Goal: Check status: Check status

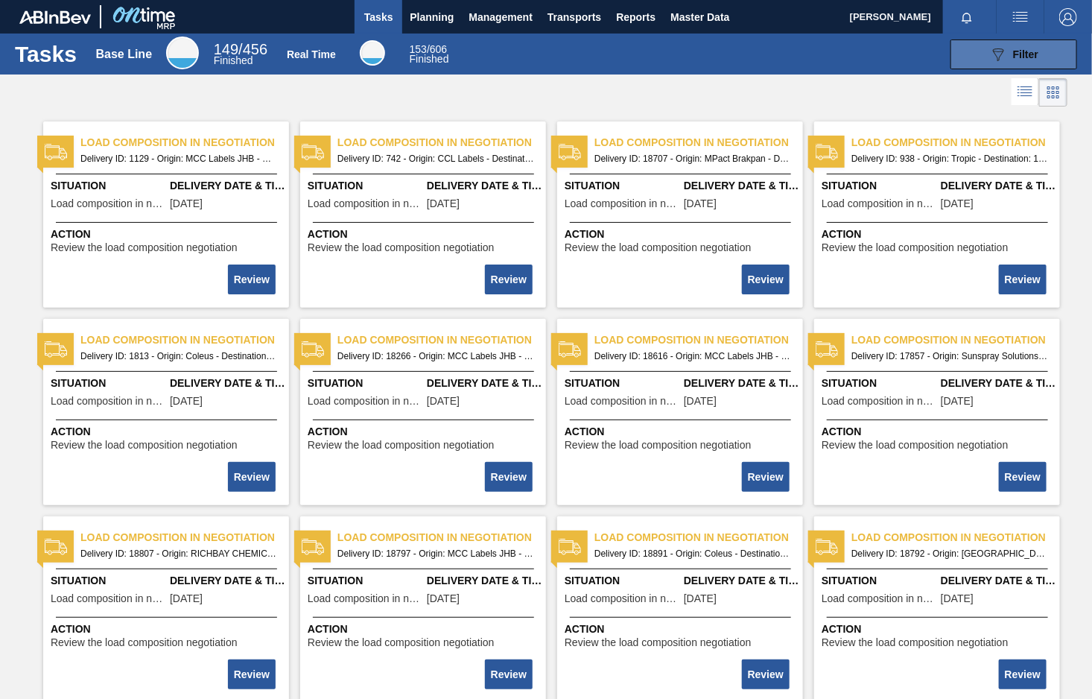
click at [1027, 42] on button "089F7B8B-B2A5-4AFE-B5C0-19BA573D28AC Filter" at bounding box center [1014, 54] width 127 height 30
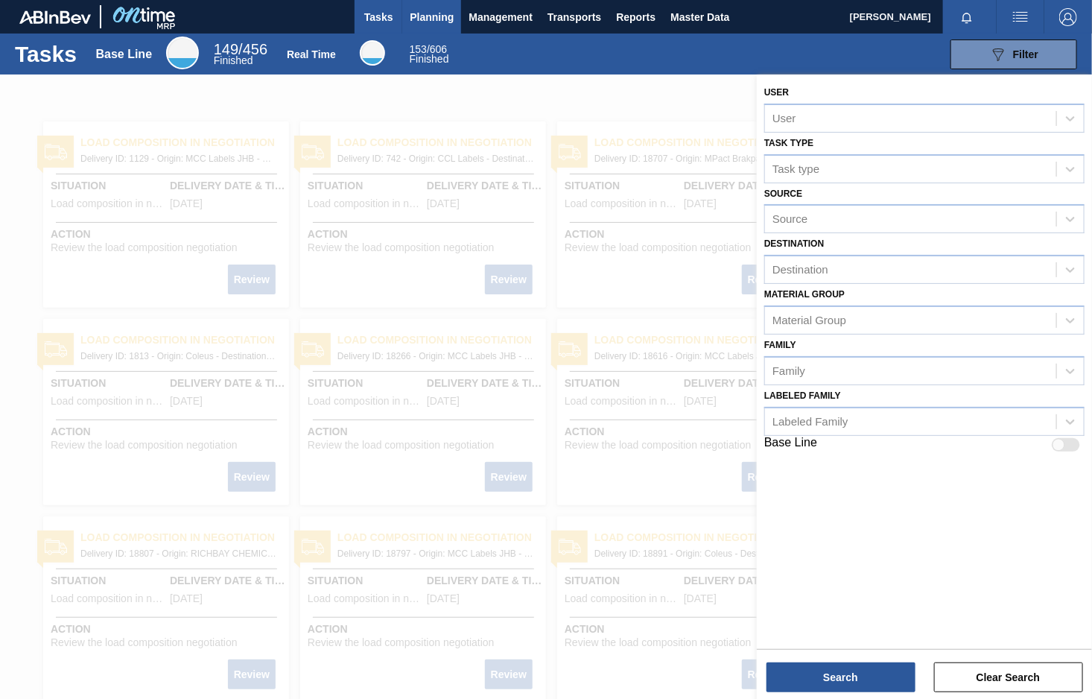
click at [428, 11] on span "Planning" at bounding box center [432, 17] width 44 height 18
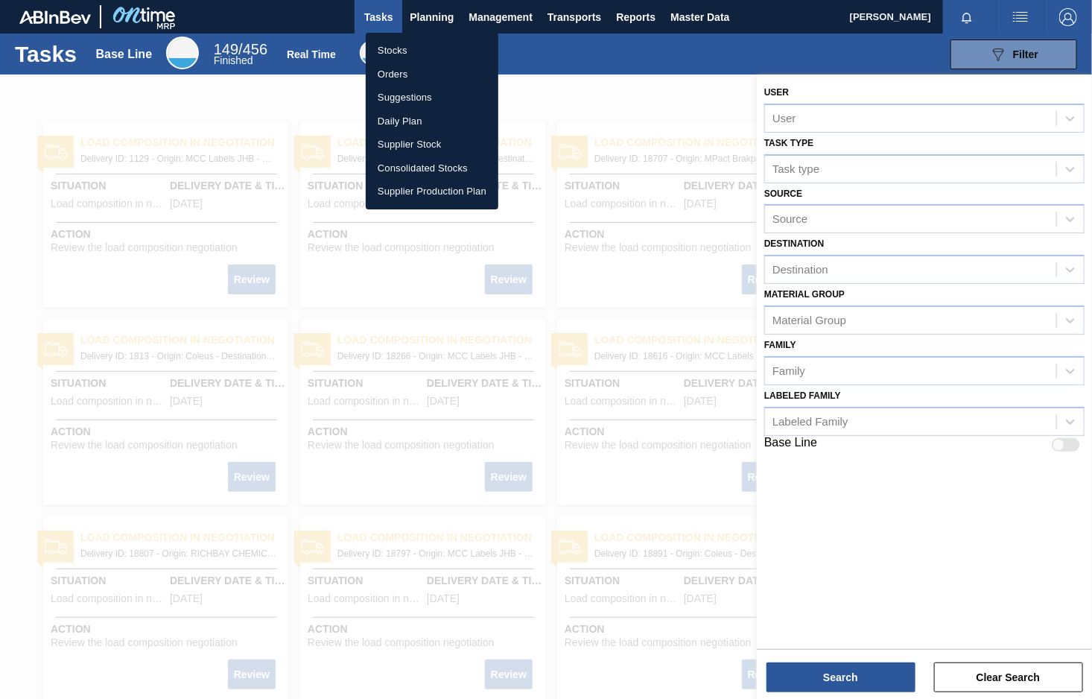
click at [404, 49] on li "Stocks" at bounding box center [432, 51] width 133 height 24
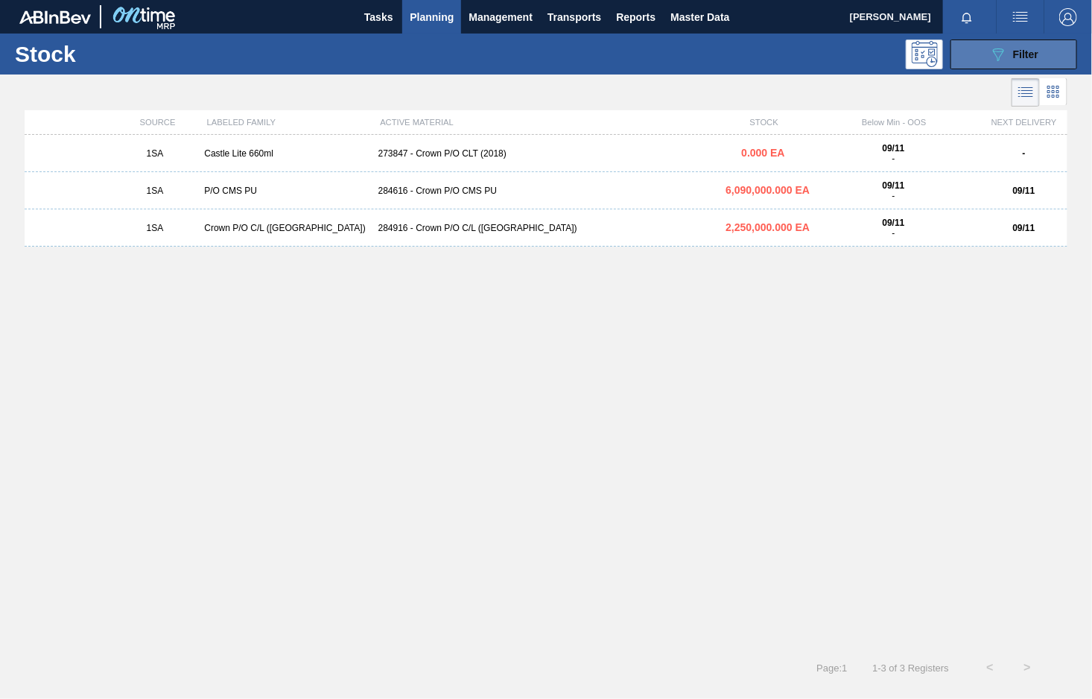
click at [1040, 45] on button "089F7B8B-B2A5-4AFE-B5C0-19BA573D28AC Filter" at bounding box center [1014, 54] width 127 height 30
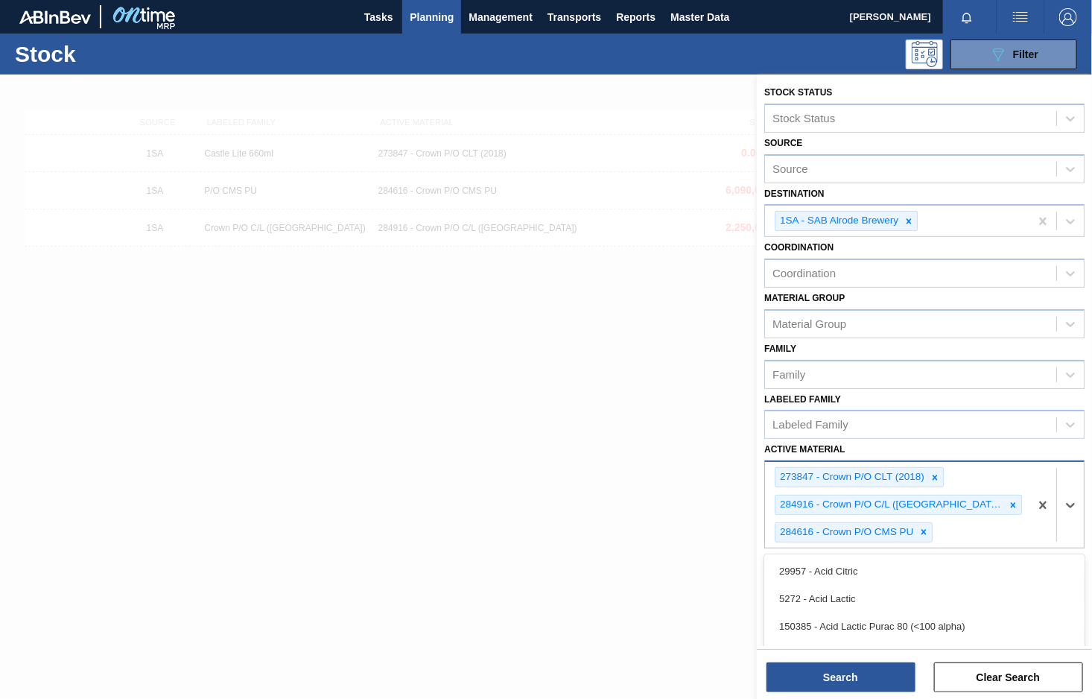
click at [957, 527] on div "273847 - Crown P/O CLT (2018) 284916 - Crown P/O C/L (Hogwarts) 284616 - Crown …" at bounding box center [897, 505] width 264 height 86
paste Material "284612 285201"
type Material "284612 285201"
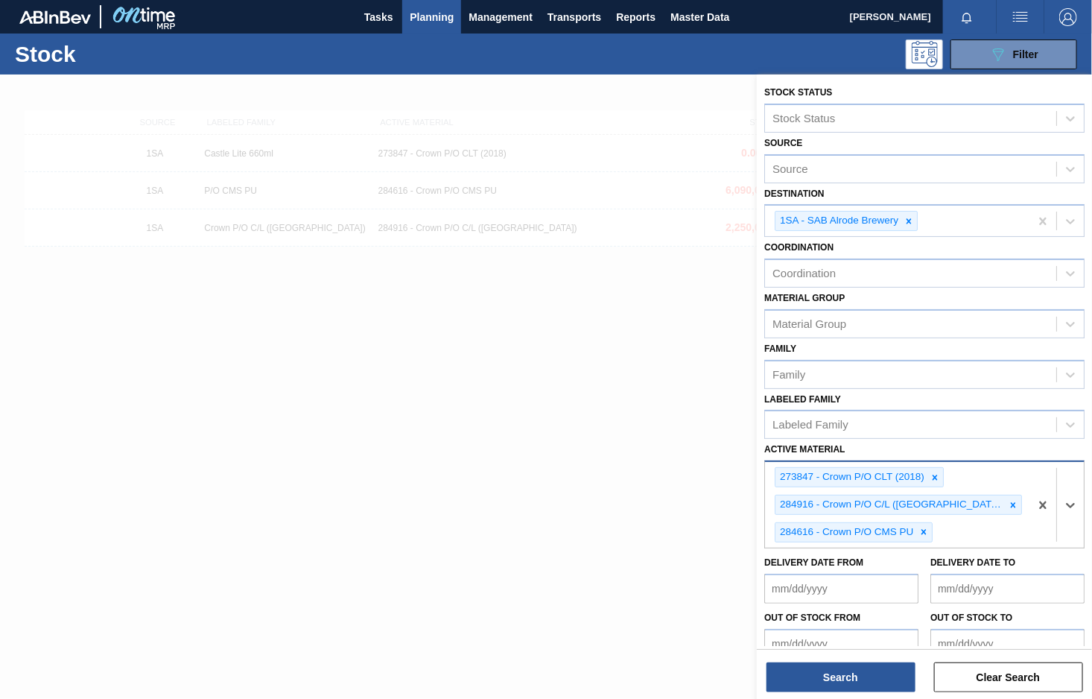
drag, startPoint x: 1021, startPoint y: 523, endPoint x: 992, endPoint y: 525, distance: 29.1
click at [992, 525] on div "273847 - Crown P/O CLT (2018) 284916 - Crown P/O C/L (Hogwarts) 284616 - Crown …" at bounding box center [897, 505] width 264 height 86
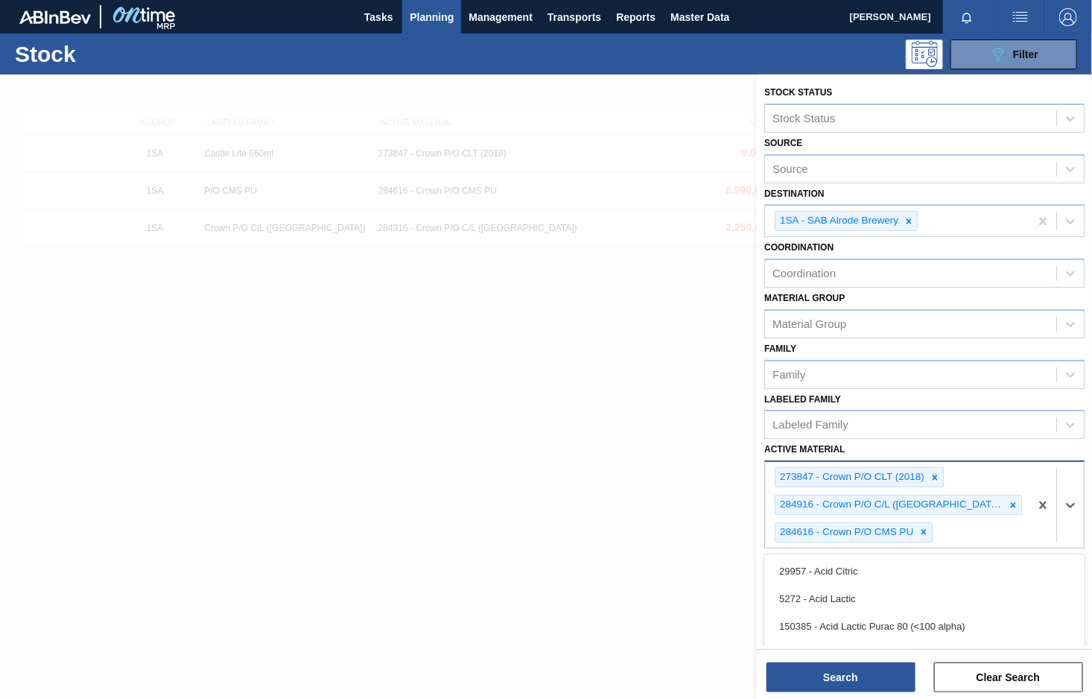
click at [995, 522] on div "273847 - Crown P/O CLT (2018) 284916 - Crown P/O C/L (Hogwarts) 284616 - Crown …" at bounding box center [897, 505] width 264 height 86
paste Material "284612"
type Material "284612"
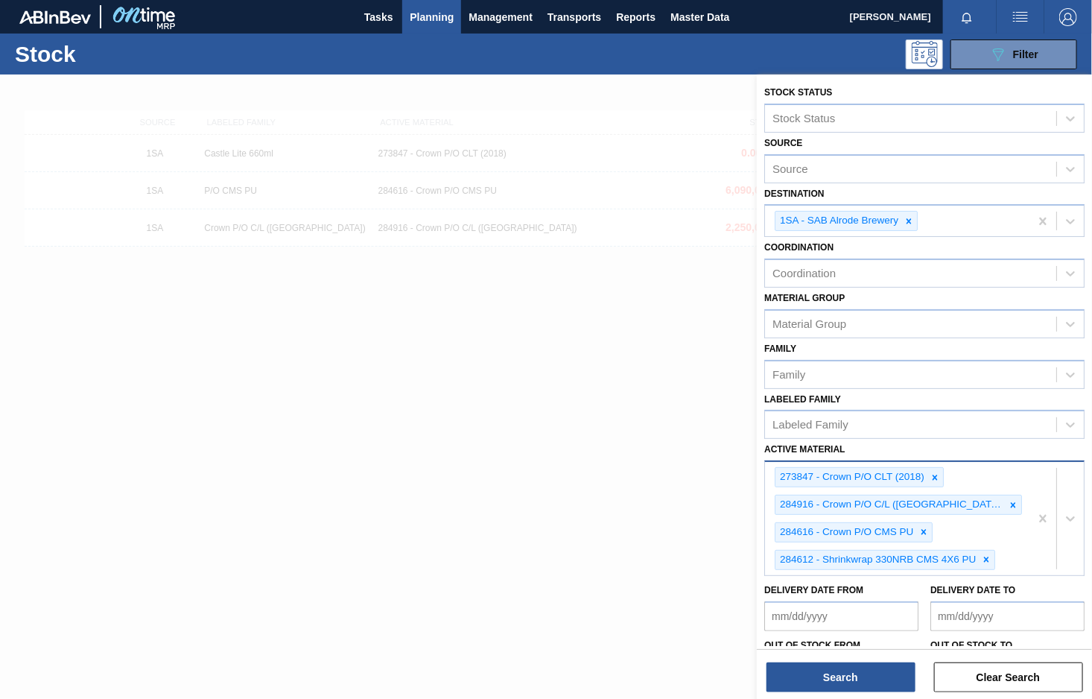
click at [1008, 554] on div "273847 - Crown P/O CLT (2018) 284916 - Crown P/O C/L (Hogwarts) 284616 - Crown …" at bounding box center [897, 518] width 264 height 113
paste Material "285201"
type Material "285201"
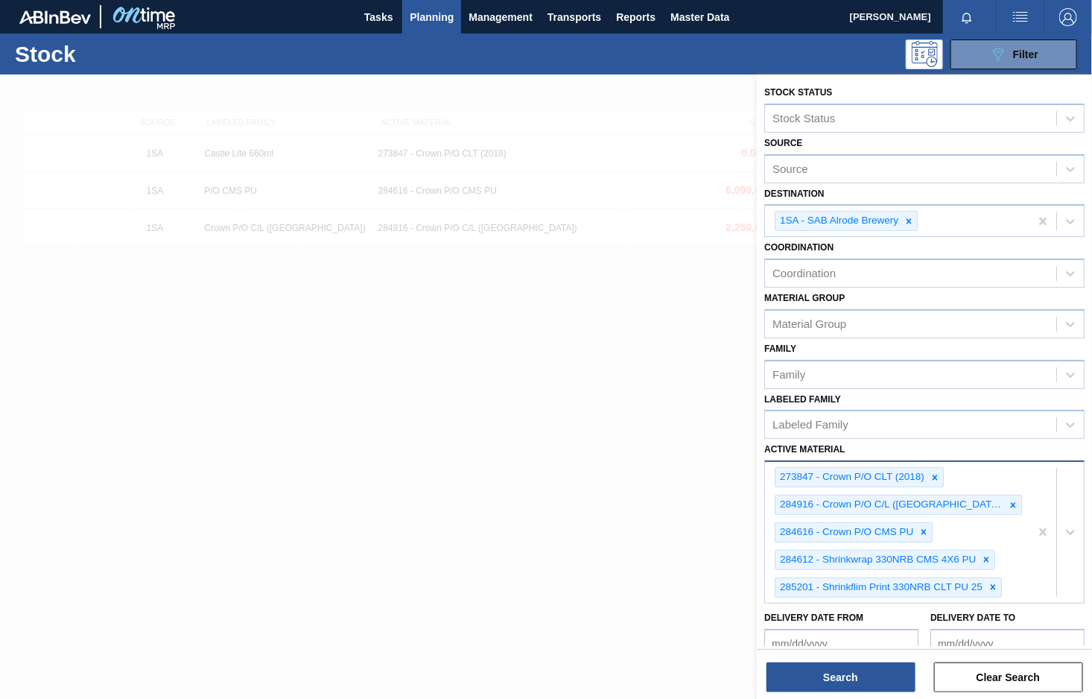
click at [1015, 581] on div "273847 - Crown P/O CLT (2018) 284916 - Crown P/O C/L (Hogwarts) 284616 - Crown …" at bounding box center [897, 532] width 264 height 140
paste Material "284611"
type Material "284611"
click at [1004, 610] on div "273847 - Crown P/O CLT (2018) 284916 - Crown P/O C/L (Hogwarts) 284616 - Crown …" at bounding box center [897, 546] width 264 height 168
paste Material "285200"
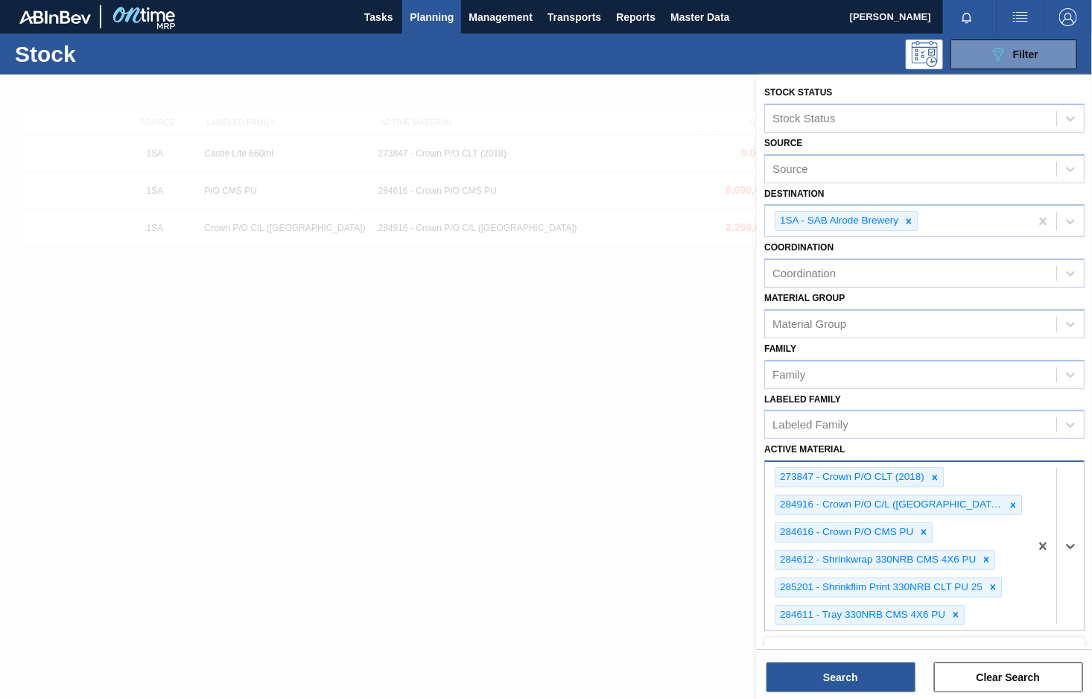
type Material "285200"
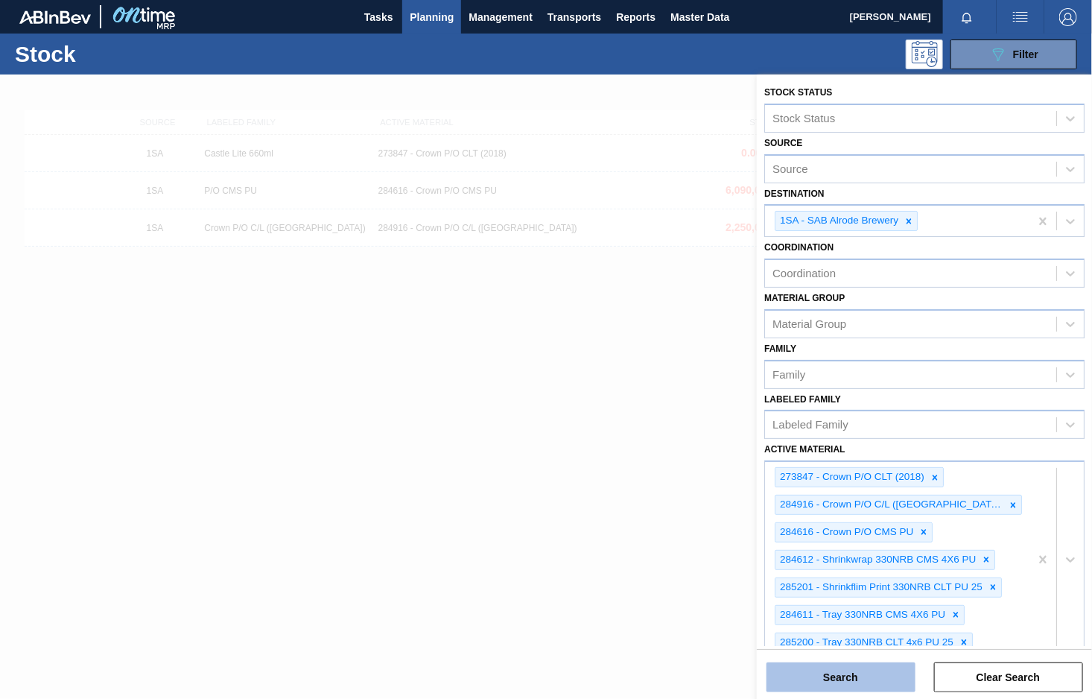
click at [841, 678] on button "Search" at bounding box center [841, 677] width 149 height 30
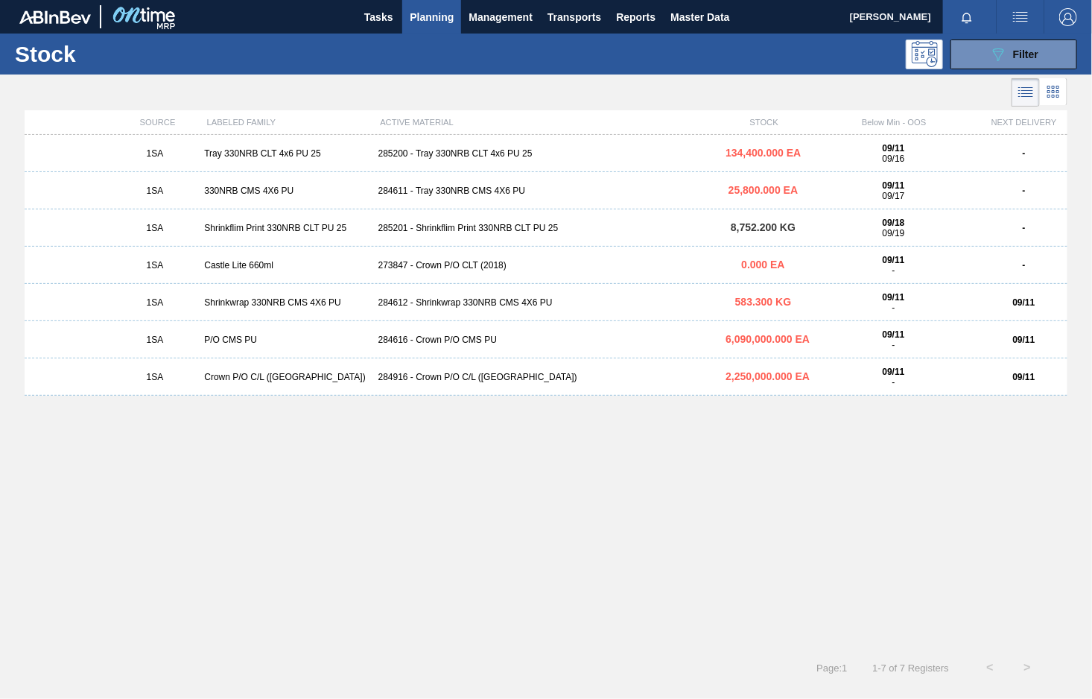
click at [458, 227] on div "285201 - Shrinkflim Print 330NRB CLT PU 25" at bounding box center [547, 228] width 348 height 10
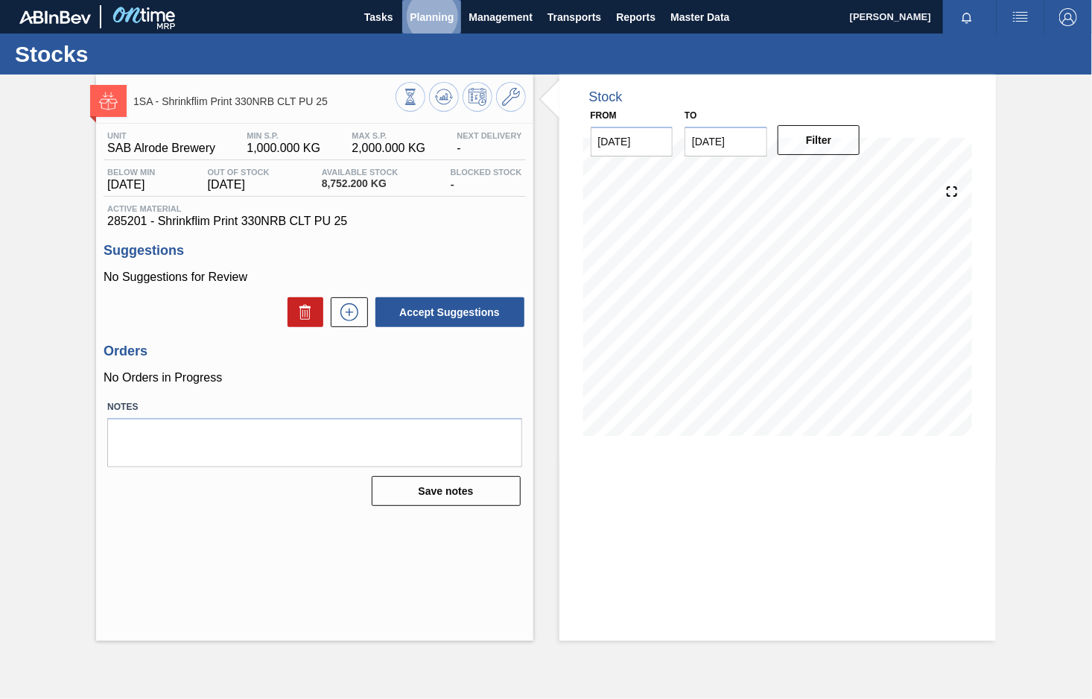
click at [424, 16] on span "Planning" at bounding box center [432, 17] width 44 height 18
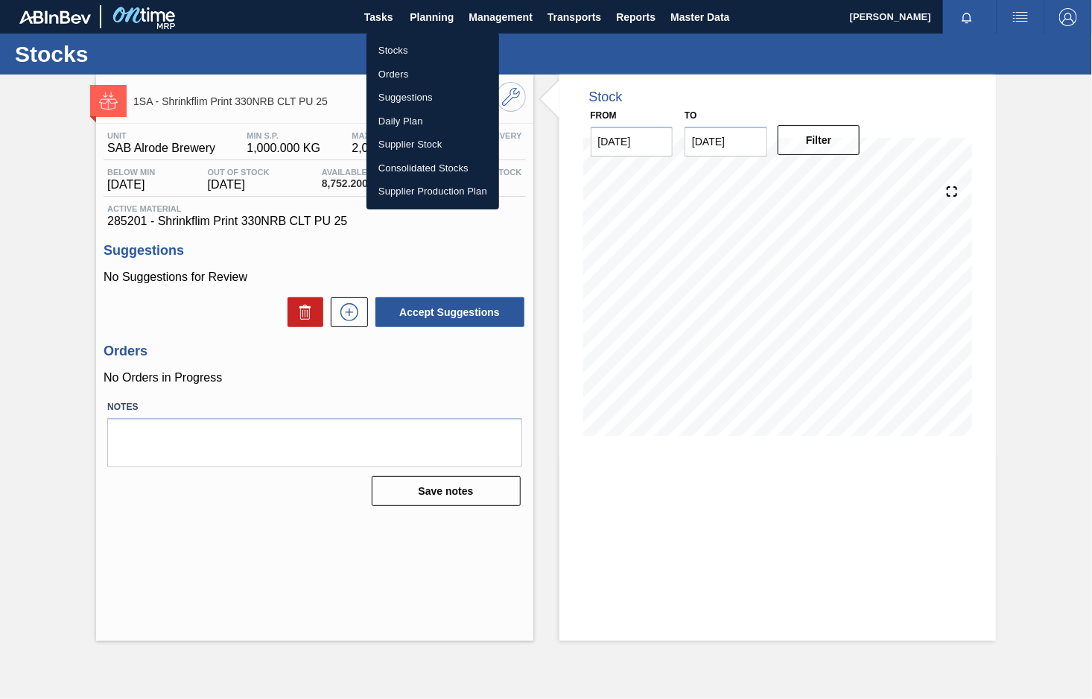
drag, startPoint x: 897, startPoint y: 59, endPoint x: 1057, endPoint y: 6, distance: 168.7
click at [897, 60] on div at bounding box center [546, 349] width 1092 height 699
